Goal: Information Seeking & Learning: Learn about a topic

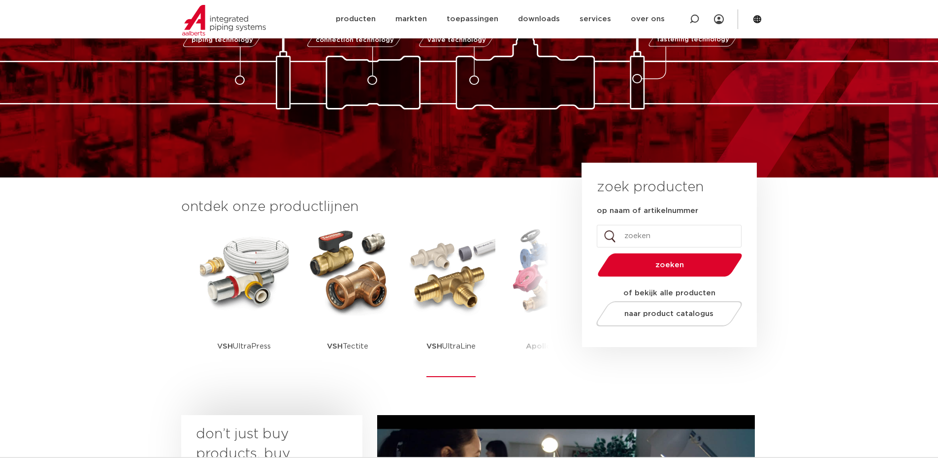
scroll to position [99, 0]
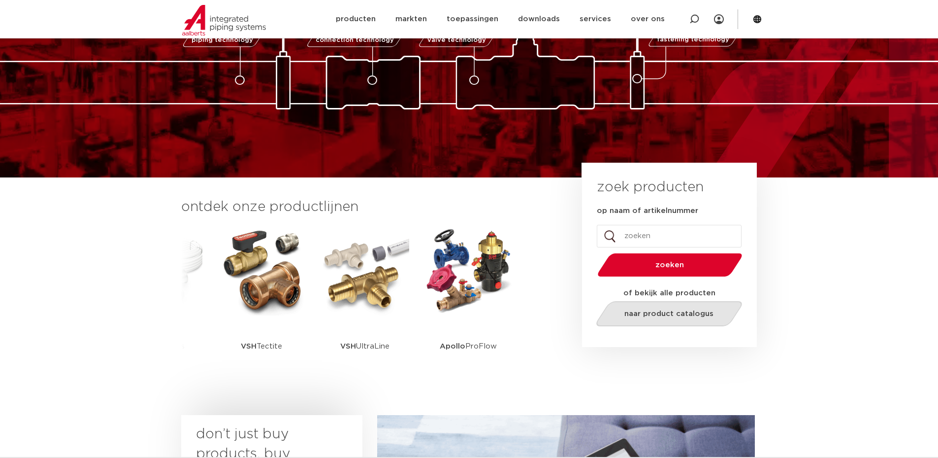
click at [664, 313] on span "naar product catalogus" at bounding box center [669, 313] width 89 height 7
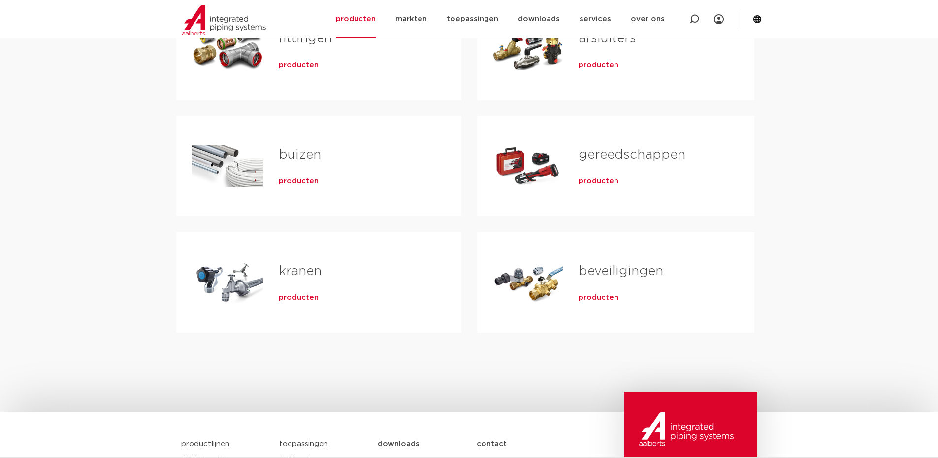
scroll to position [148, 0]
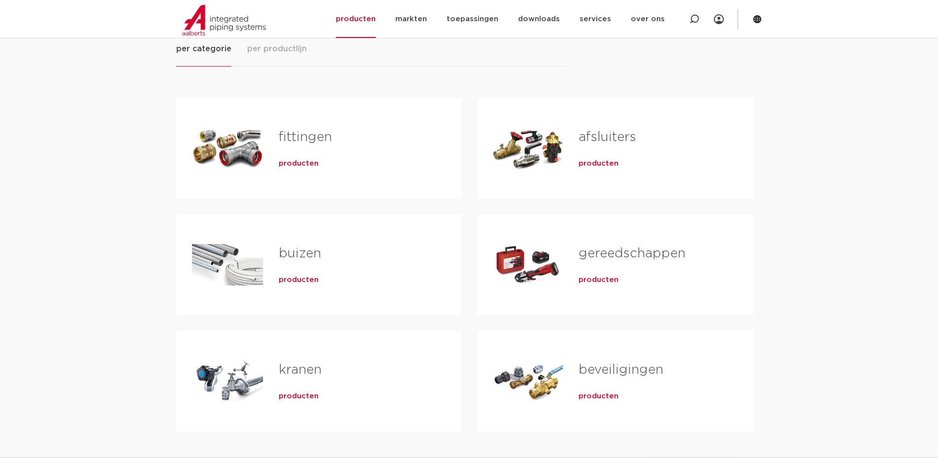
click at [313, 136] on link "fittingen" at bounding box center [305, 137] width 53 height 13
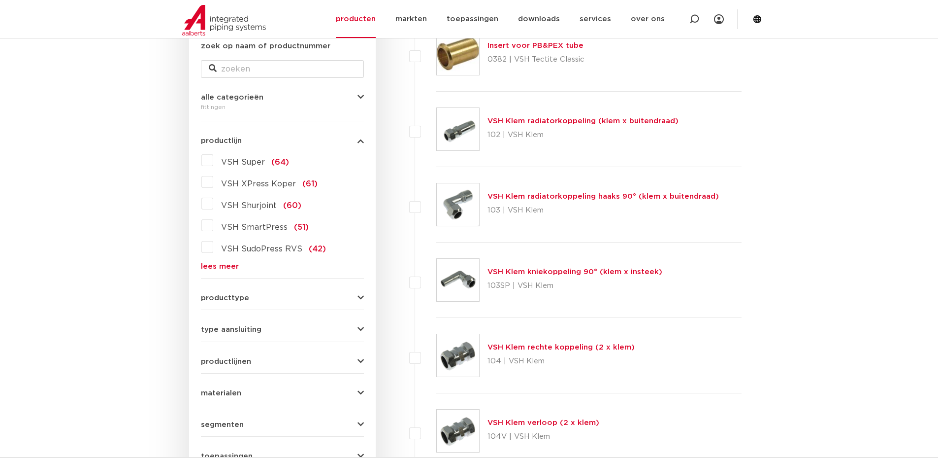
scroll to position [246, 0]
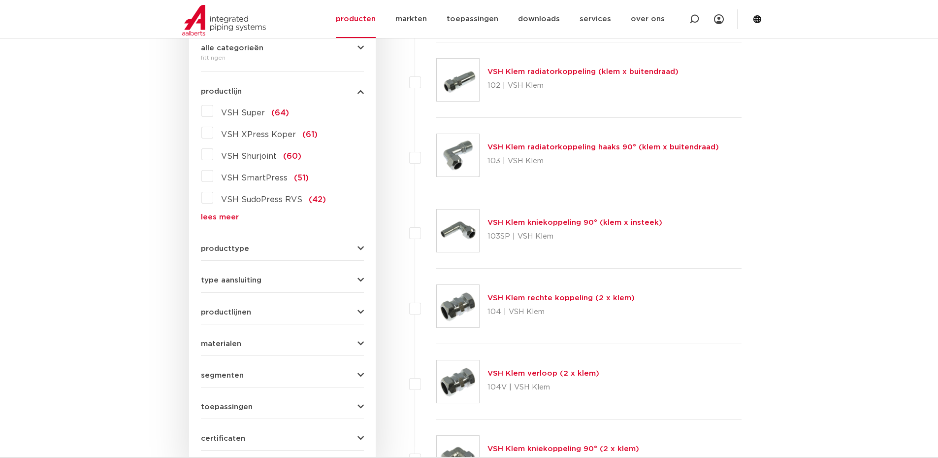
click at [213, 135] on label "VSH XPress Koper (61)" at bounding box center [265, 133] width 104 height 16
click at [0, 0] on input "VSH XPress Koper (61)" at bounding box center [0, 0] width 0 height 0
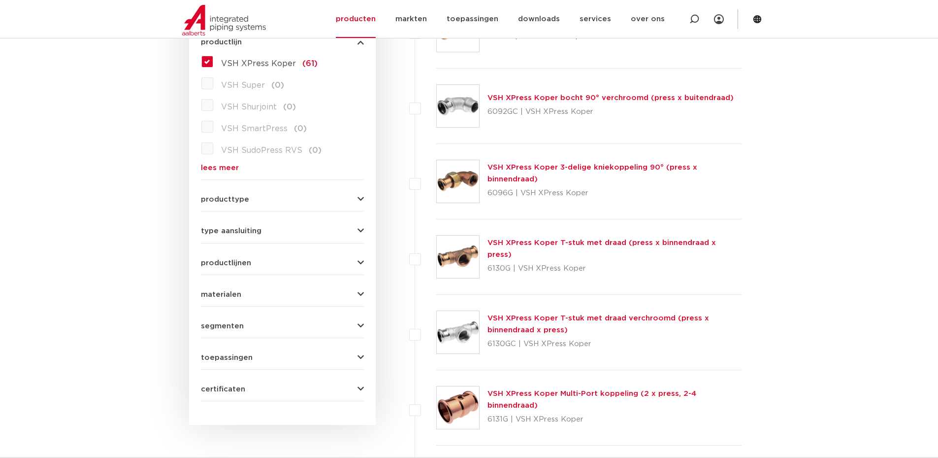
scroll to position [345, 0]
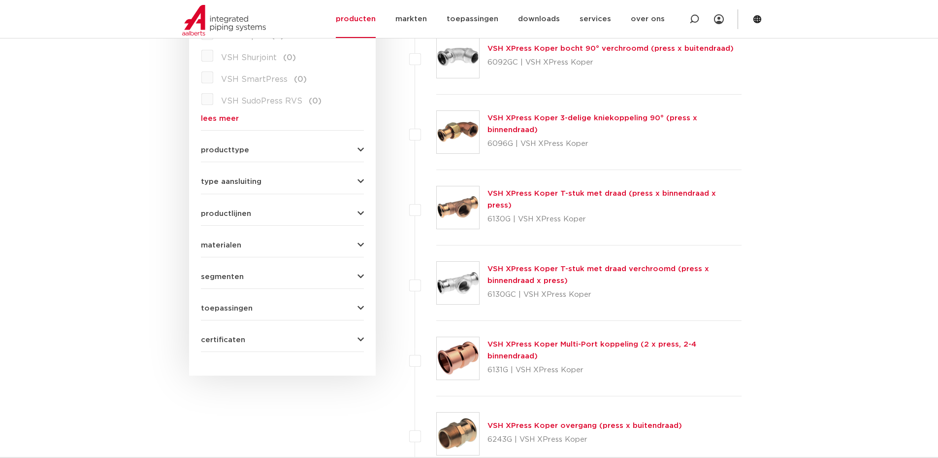
click at [606, 197] on link "VSH XPress Koper T-stuk met draad (press x binnendraad x press)" at bounding box center [602, 199] width 229 height 19
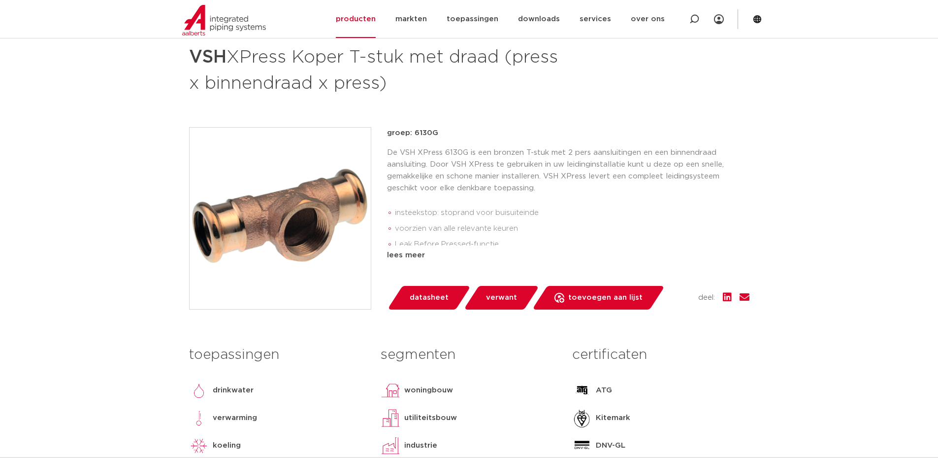
scroll to position [246, 0]
